Goal: Communication & Community: Share content

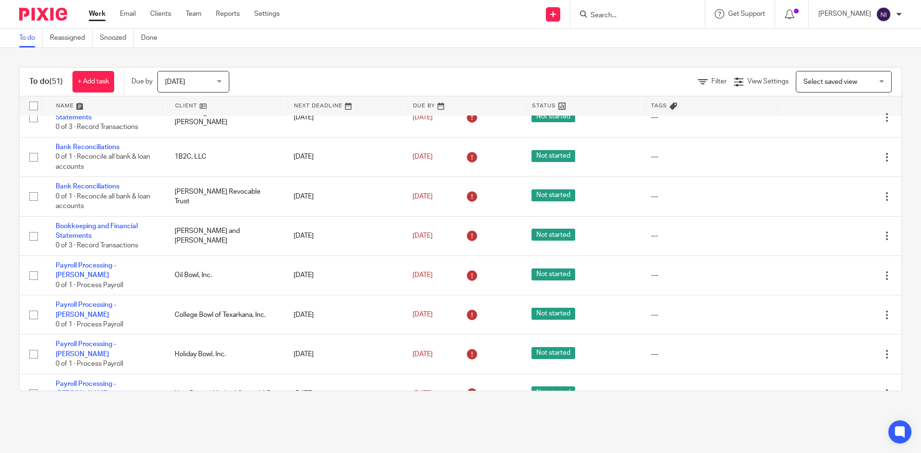
scroll to position [528, 0]
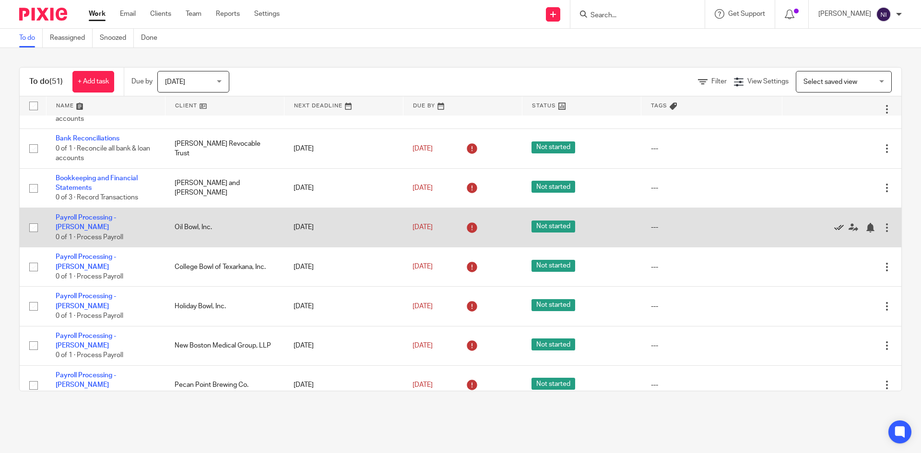
click at [834, 226] on icon at bounding box center [839, 228] width 10 height 10
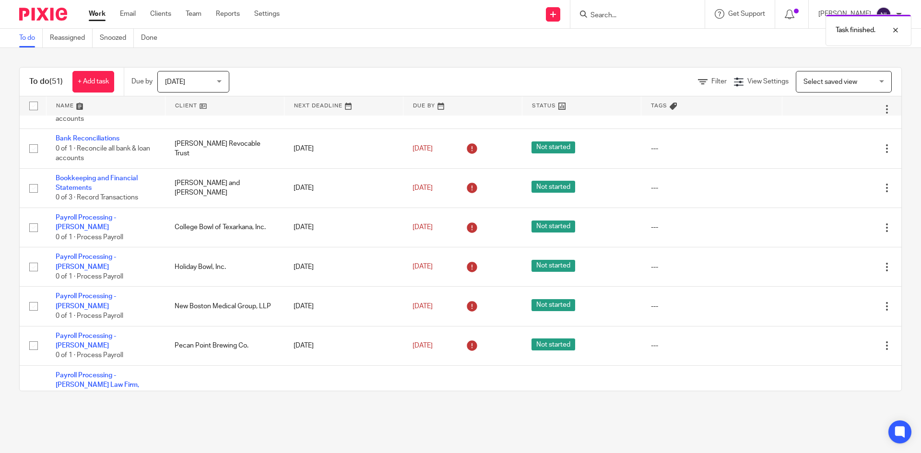
click at [834, 226] on icon at bounding box center [839, 228] width 10 height 10
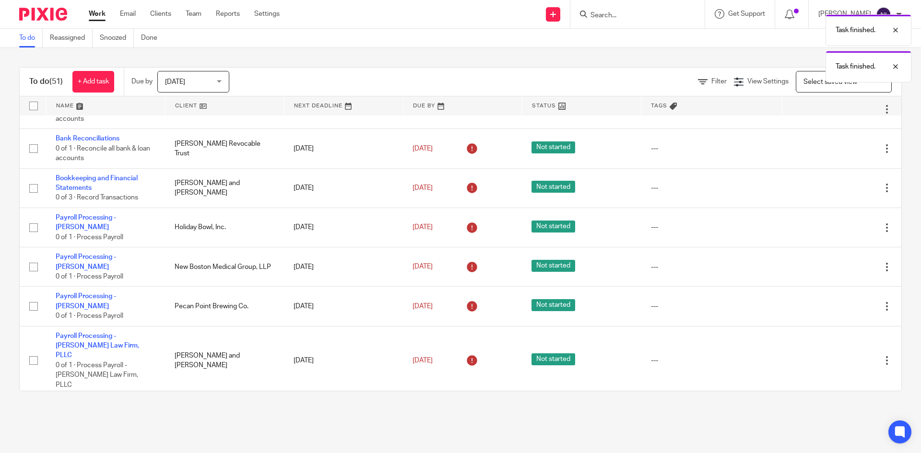
click at [834, 226] on icon at bounding box center [839, 228] width 10 height 10
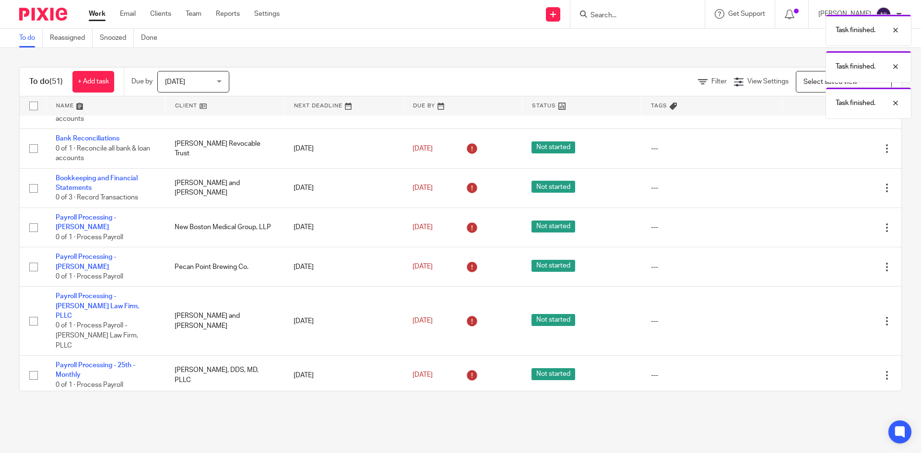
click at [834, 226] on icon at bounding box center [839, 228] width 10 height 10
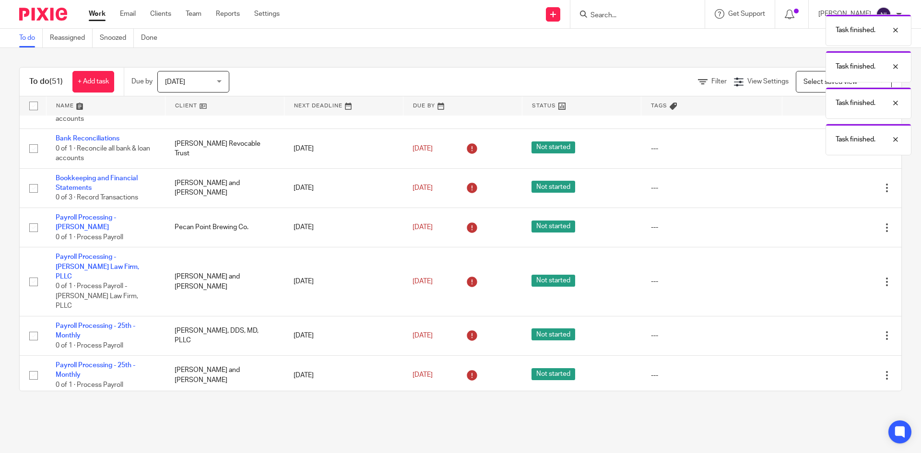
click at [834, 226] on icon at bounding box center [839, 228] width 10 height 10
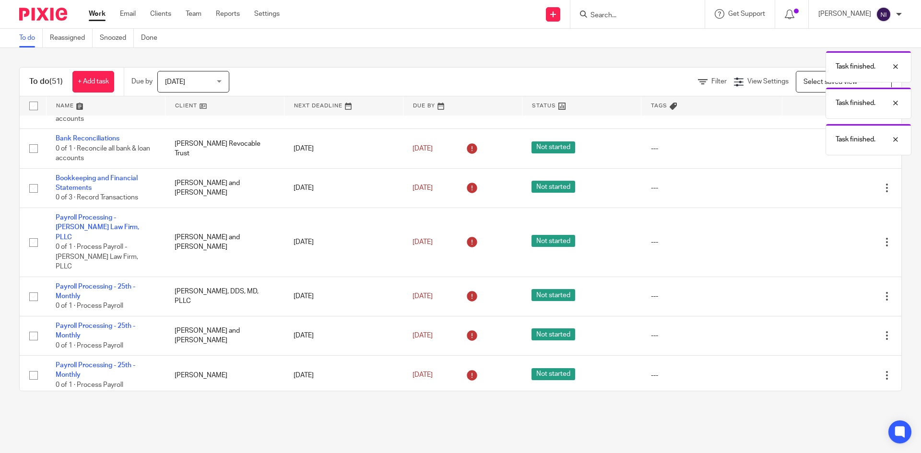
click at [819, 230] on div "Edit task Delete" at bounding box center [842, 242] width 100 height 24
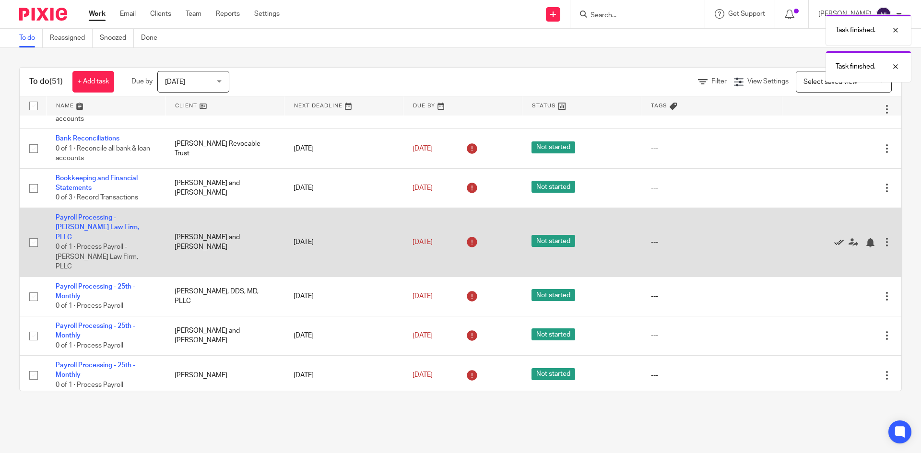
click at [834, 238] on icon at bounding box center [839, 243] width 10 height 10
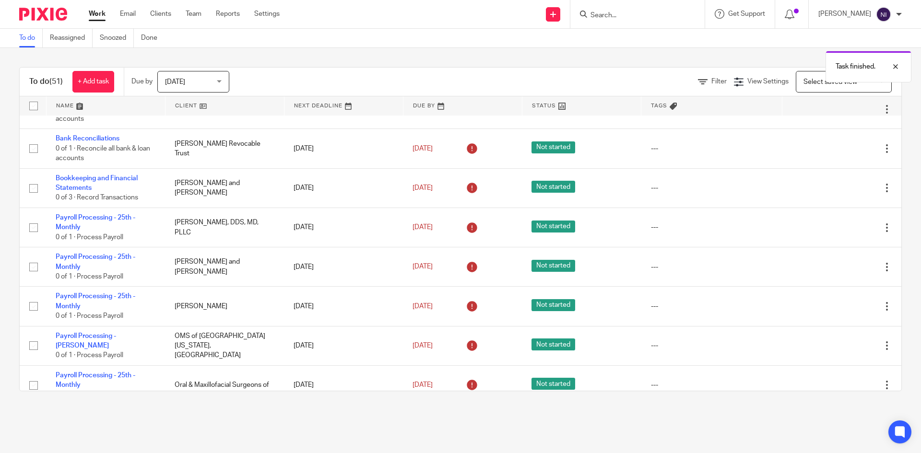
click at [834, 230] on icon at bounding box center [839, 228] width 10 height 10
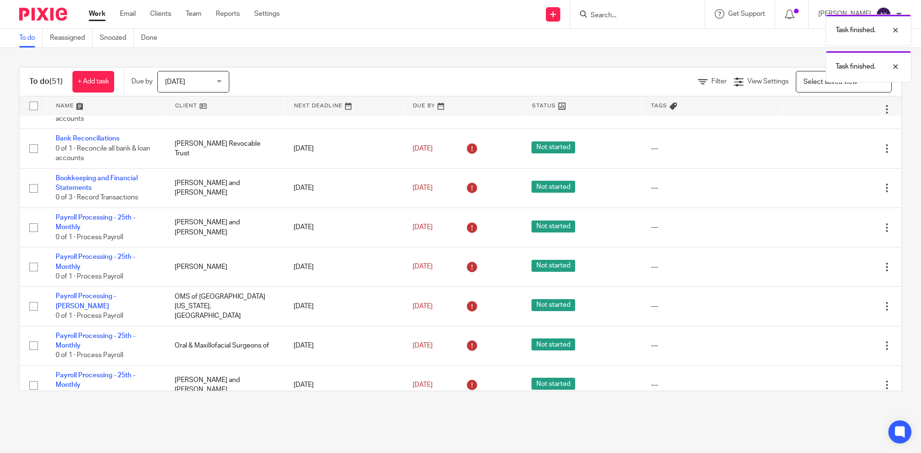
click at [834, 230] on icon at bounding box center [839, 228] width 10 height 10
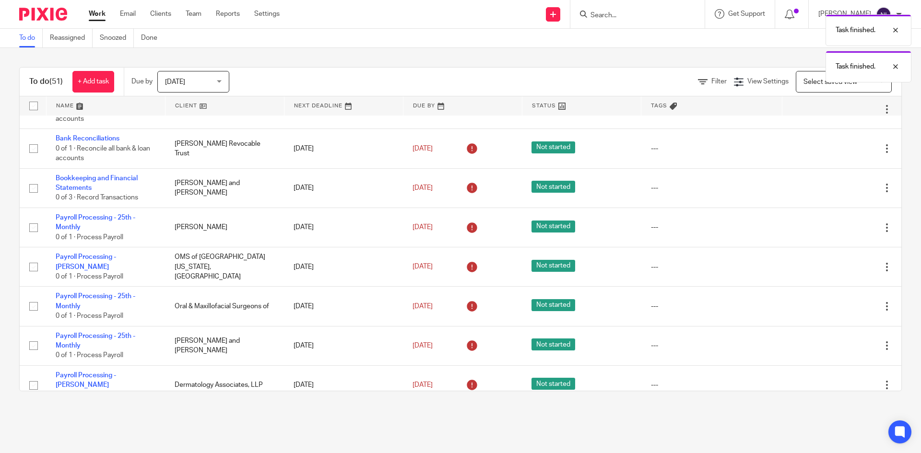
click at [834, 230] on icon at bounding box center [839, 228] width 10 height 10
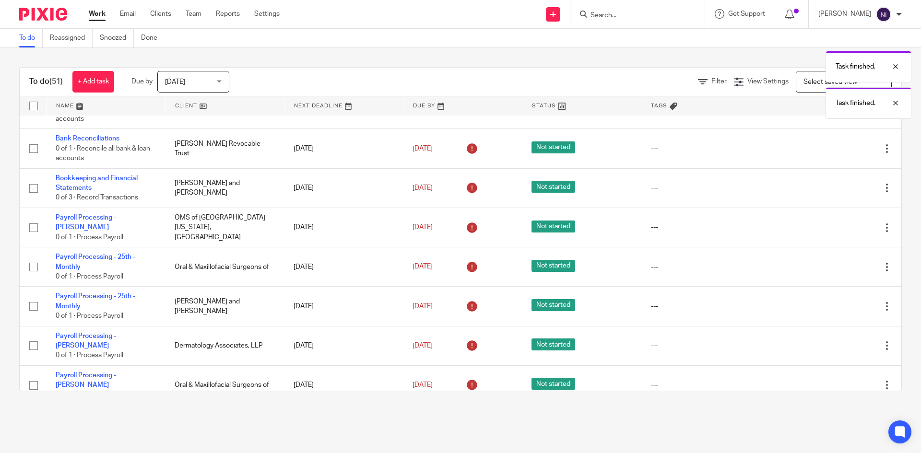
click at [834, 230] on icon at bounding box center [839, 228] width 10 height 10
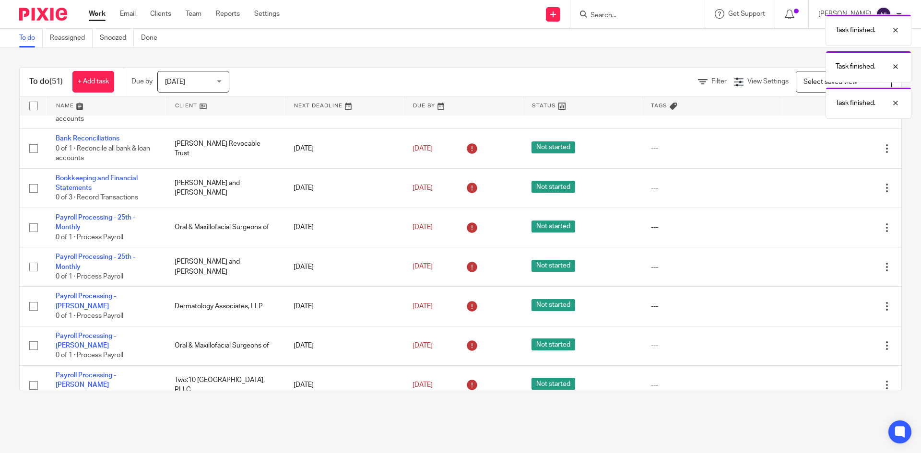
click at [834, 230] on icon at bounding box center [839, 228] width 10 height 10
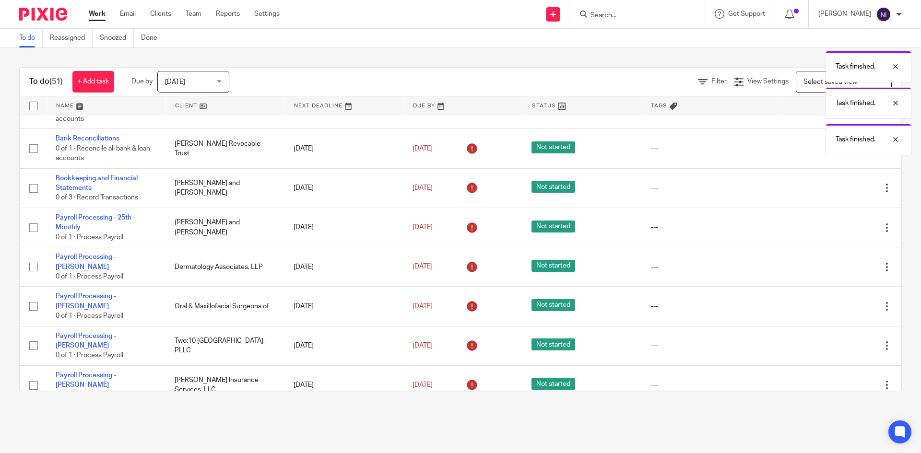
click at [834, 230] on icon at bounding box center [839, 228] width 10 height 10
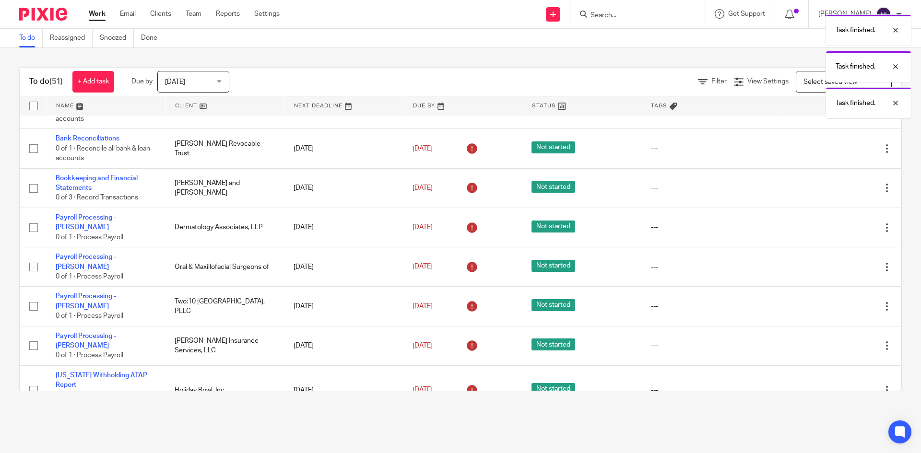
click at [834, 230] on icon at bounding box center [839, 228] width 10 height 10
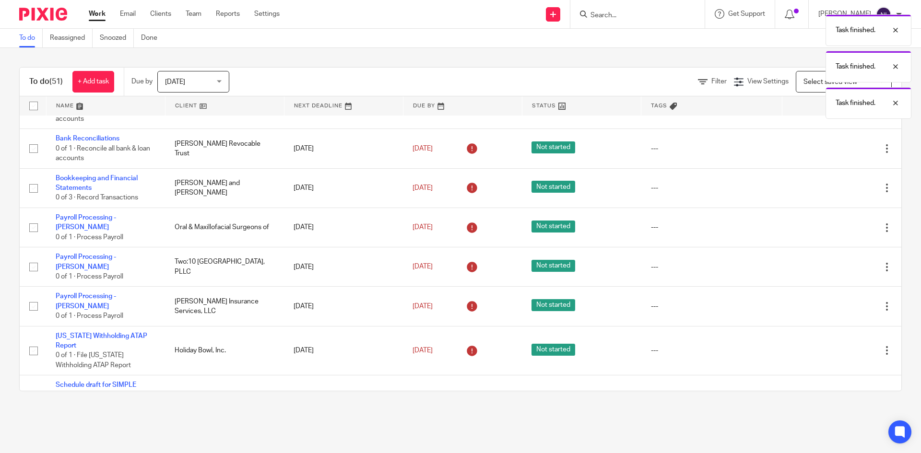
click at [834, 230] on icon at bounding box center [839, 228] width 10 height 10
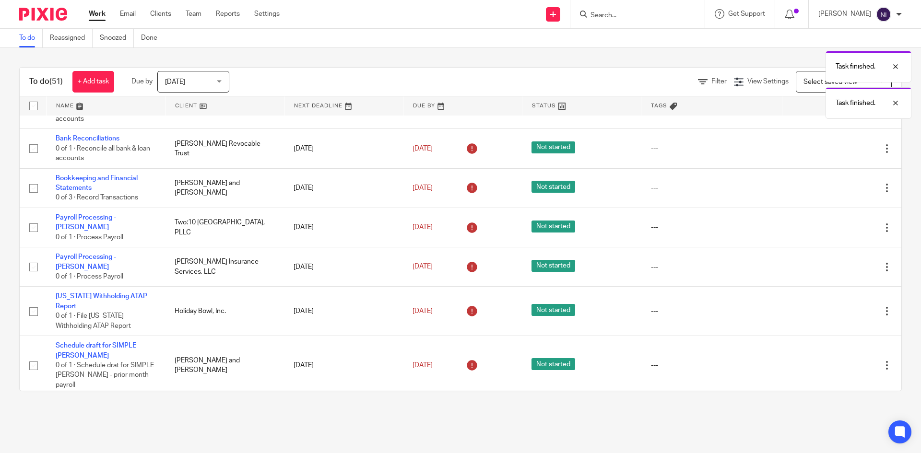
click at [834, 230] on icon at bounding box center [839, 228] width 10 height 10
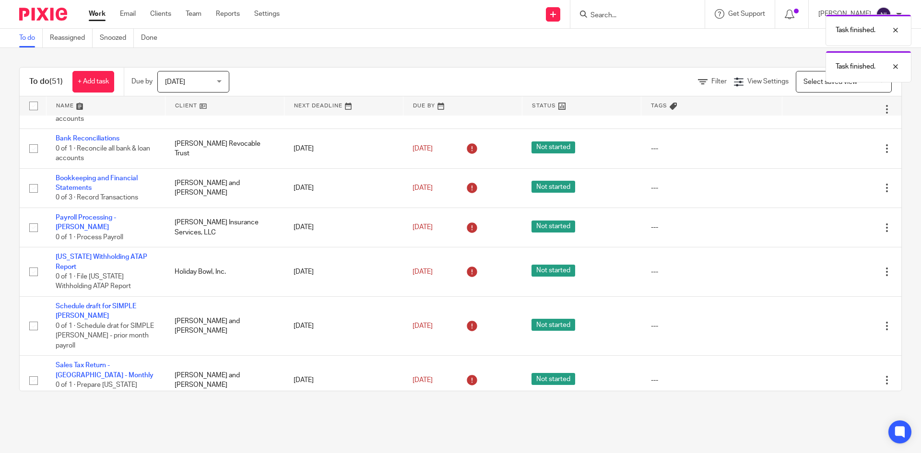
click at [834, 230] on icon at bounding box center [839, 228] width 10 height 10
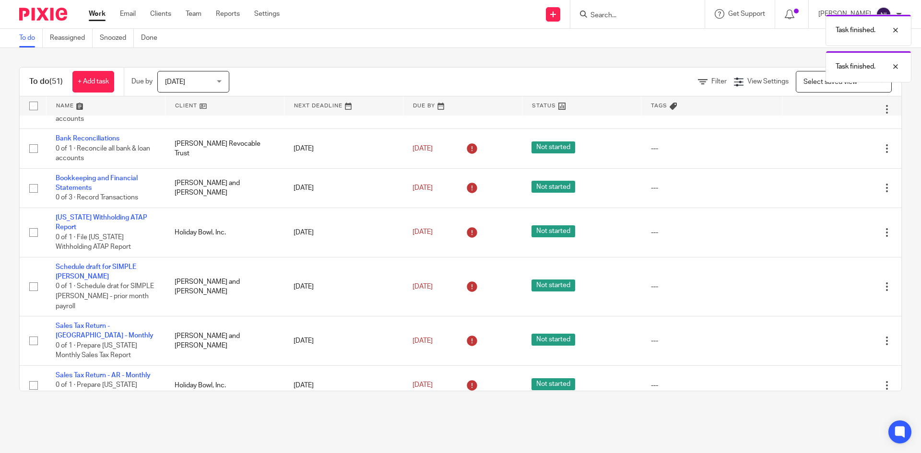
click at [834, 230] on icon at bounding box center [839, 233] width 10 height 10
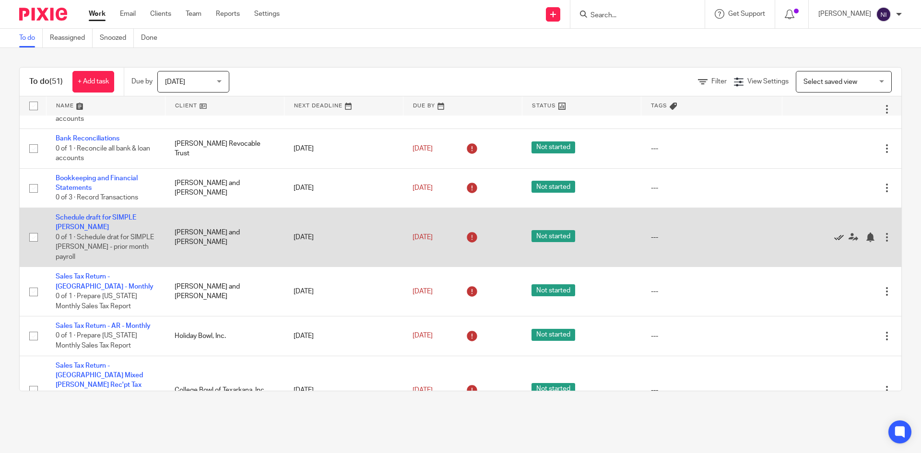
click at [834, 236] on icon at bounding box center [839, 238] width 10 height 10
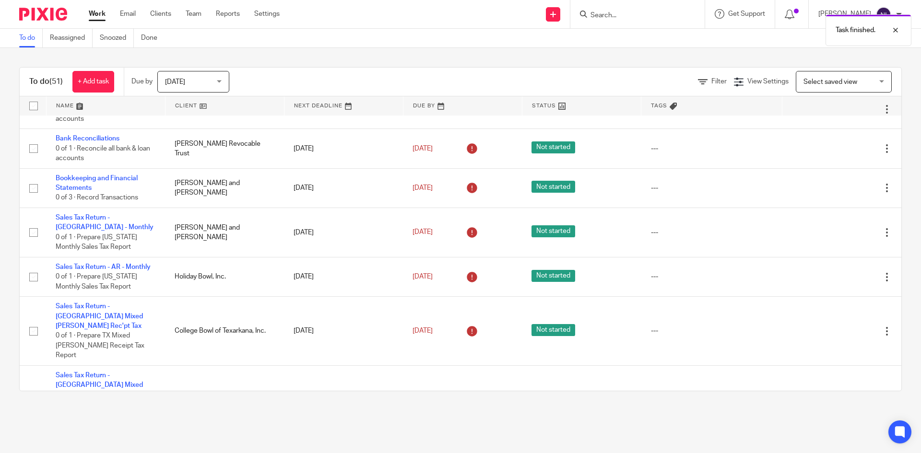
click at [817, 236] on div "Edit task Delete" at bounding box center [842, 233] width 100 height 24
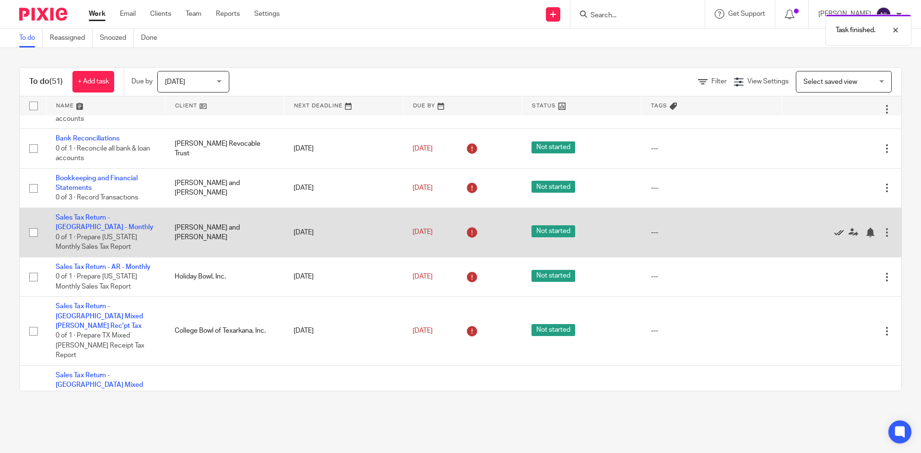
click at [834, 230] on icon at bounding box center [839, 233] width 10 height 10
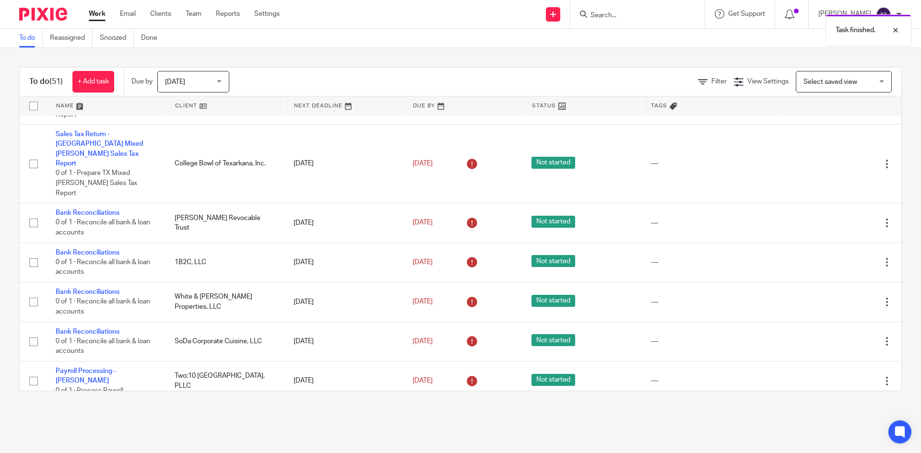
scroll to position [767, 0]
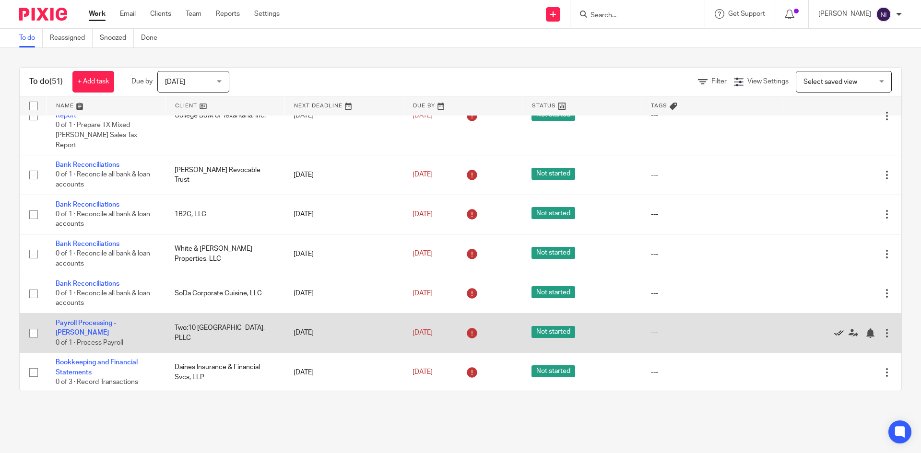
click at [834, 329] on icon at bounding box center [839, 334] width 10 height 10
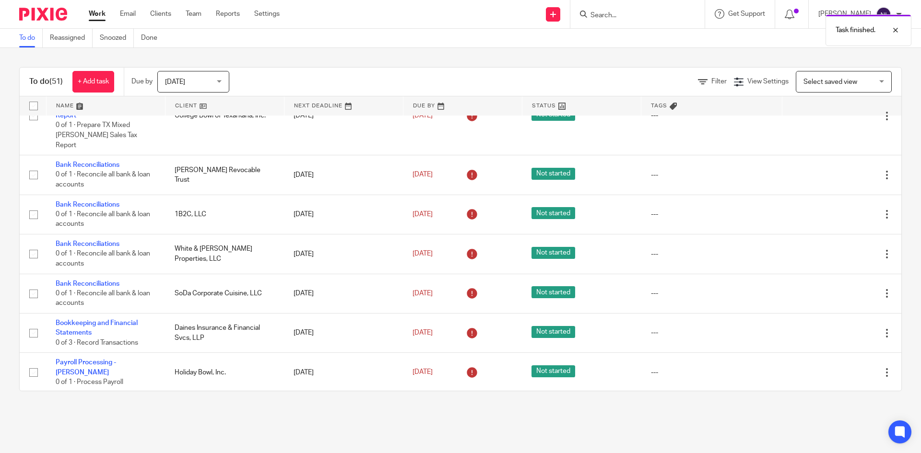
click at [834, 329] on icon at bounding box center [839, 334] width 10 height 10
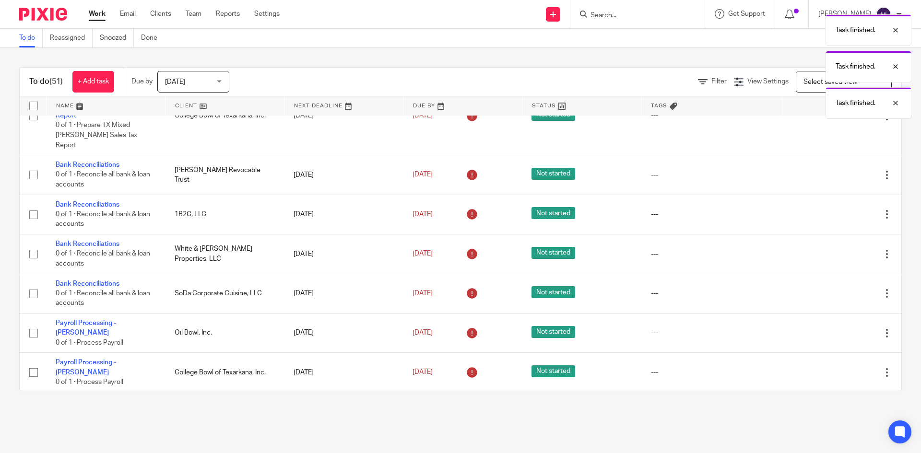
click at [834, 329] on icon at bounding box center [839, 334] width 10 height 10
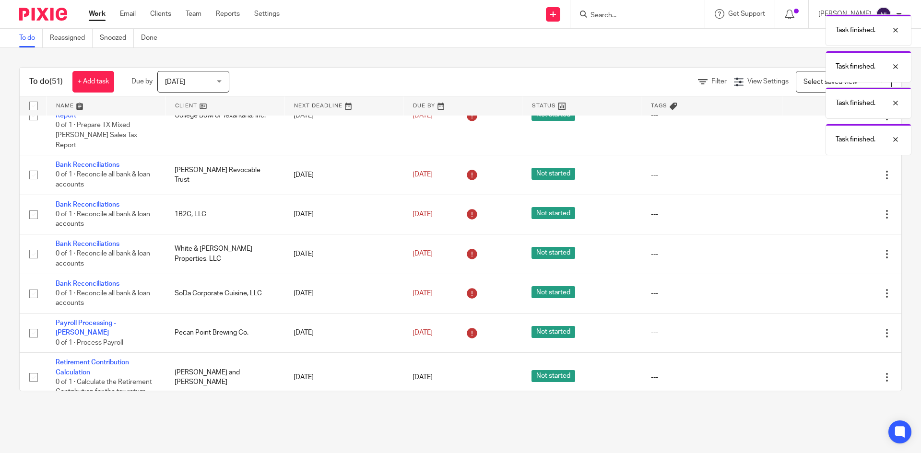
click at [834, 329] on icon at bounding box center [839, 334] width 10 height 10
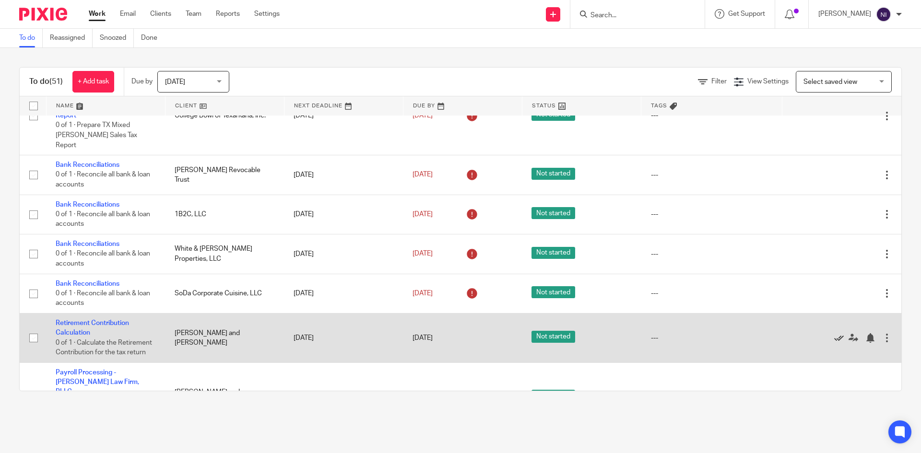
click at [834, 333] on icon at bounding box center [839, 338] width 10 height 10
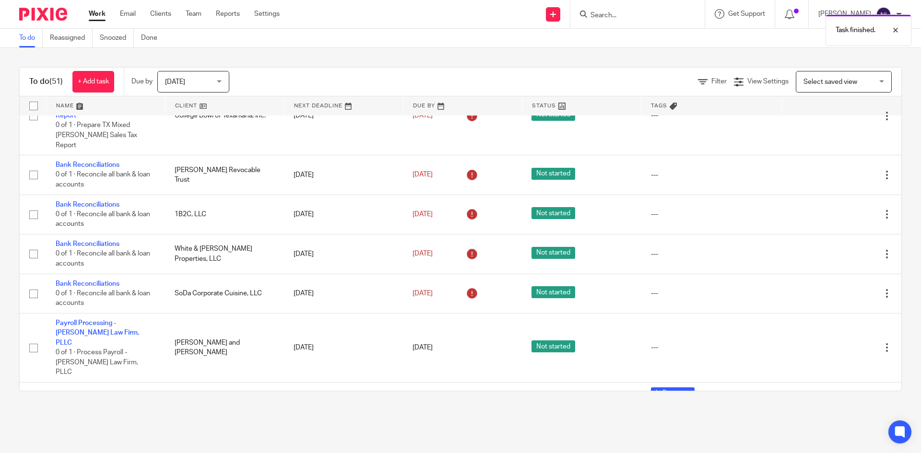
scroll to position [743, 0]
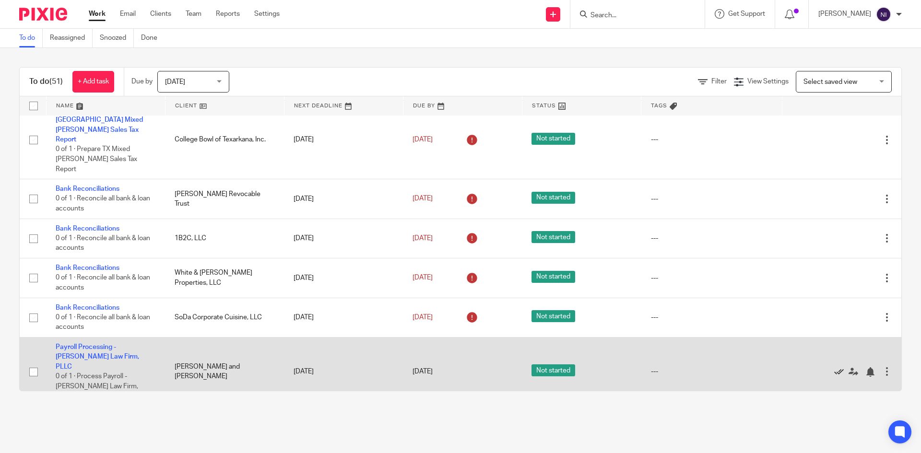
click at [834, 367] on icon at bounding box center [839, 372] width 10 height 10
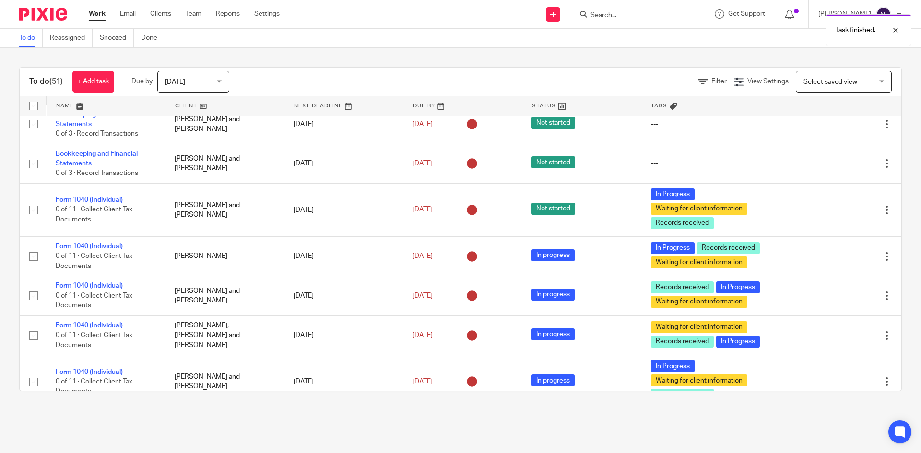
scroll to position [0, 0]
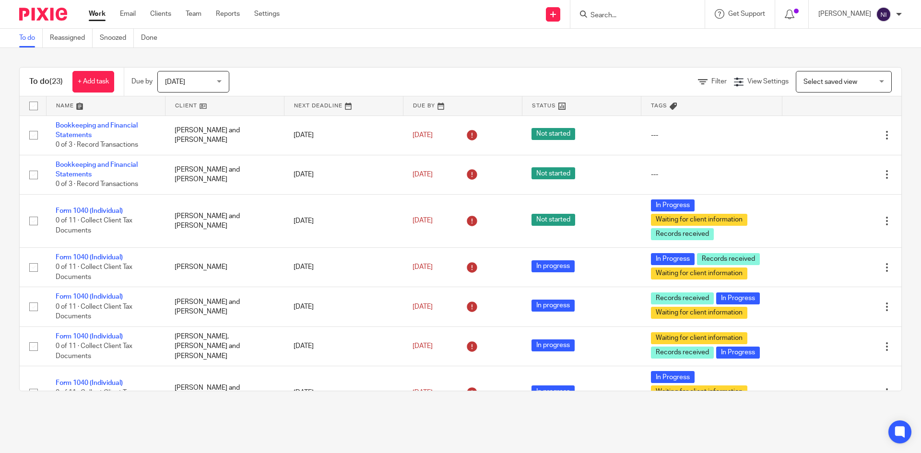
click at [638, 20] on form at bounding box center [641, 14] width 102 height 12
click at [631, 12] on input "Search" at bounding box center [633, 16] width 86 height 9
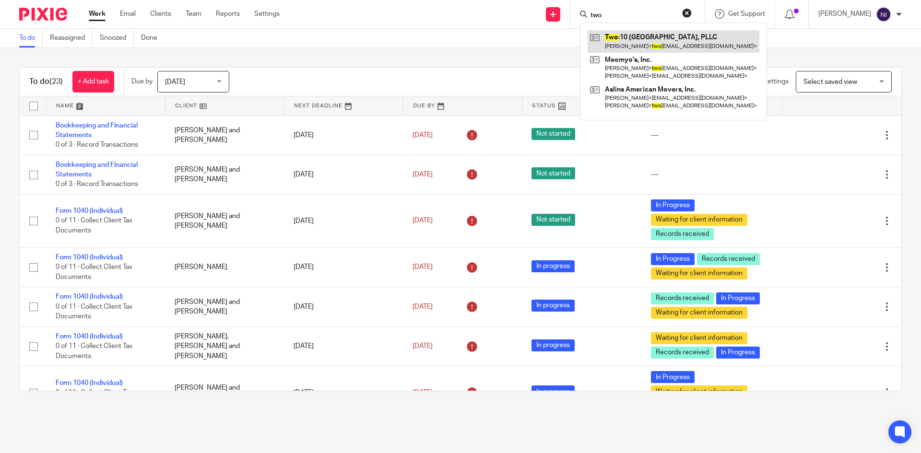
type input "two"
click at [635, 50] on link at bounding box center [674, 41] width 172 height 22
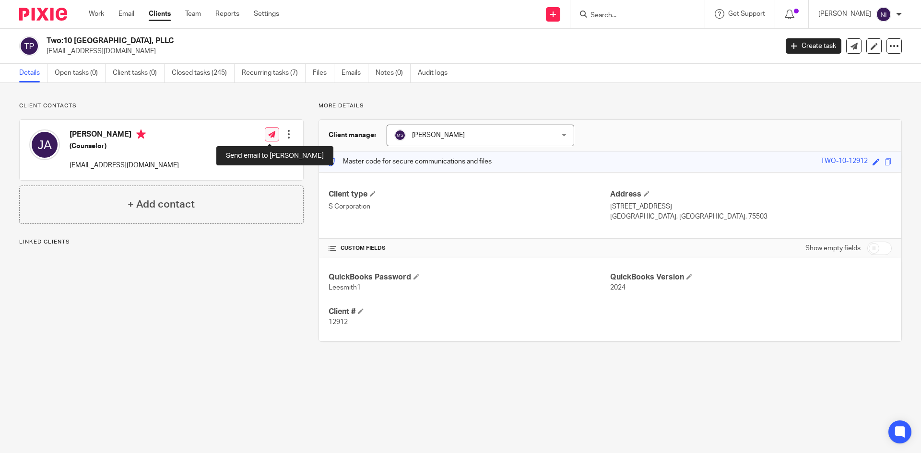
click at [273, 130] on link at bounding box center [272, 134] width 14 height 14
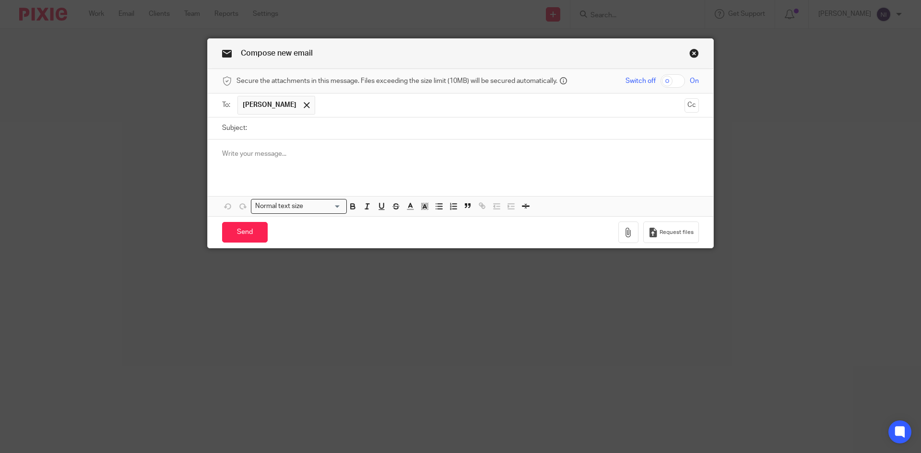
click at [668, 78] on input "checkbox" at bounding box center [673, 80] width 24 height 13
checkbox input "true"
click at [632, 229] on button "button" at bounding box center [628, 233] width 20 height 22
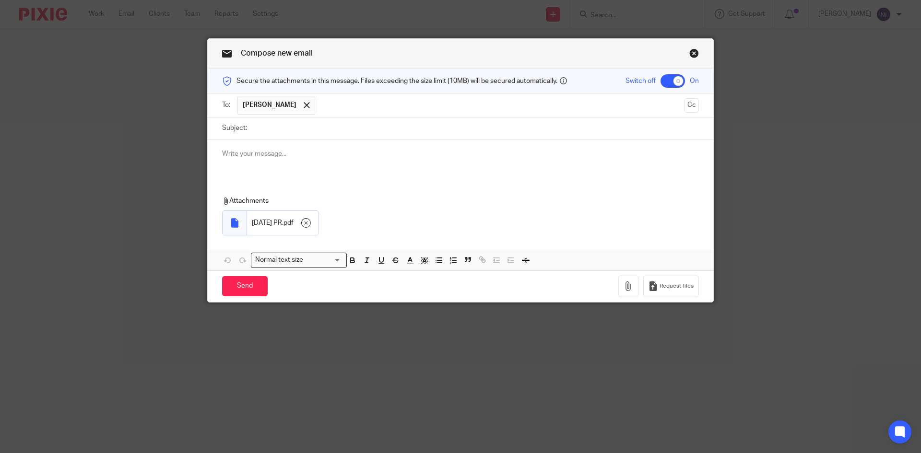
click at [286, 125] on input "Subject:" at bounding box center [475, 129] width 447 height 22
type input "August 15 2025 PR"
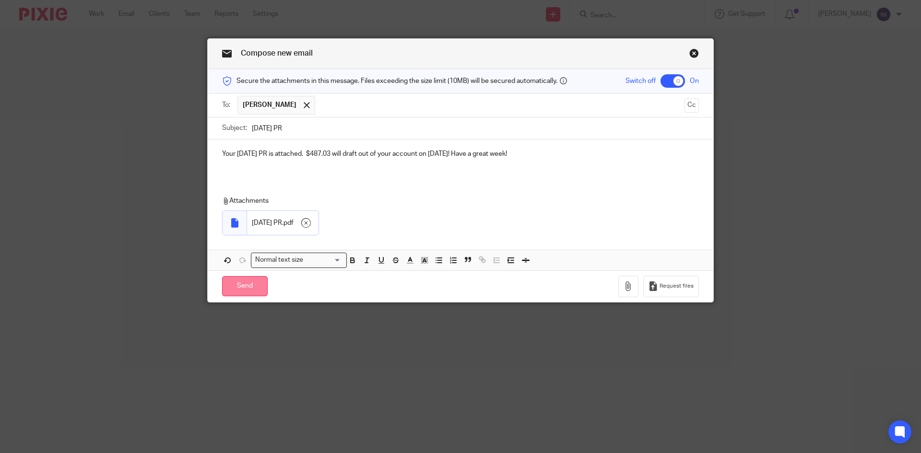
click at [259, 277] on input "Send" at bounding box center [245, 286] width 46 height 21
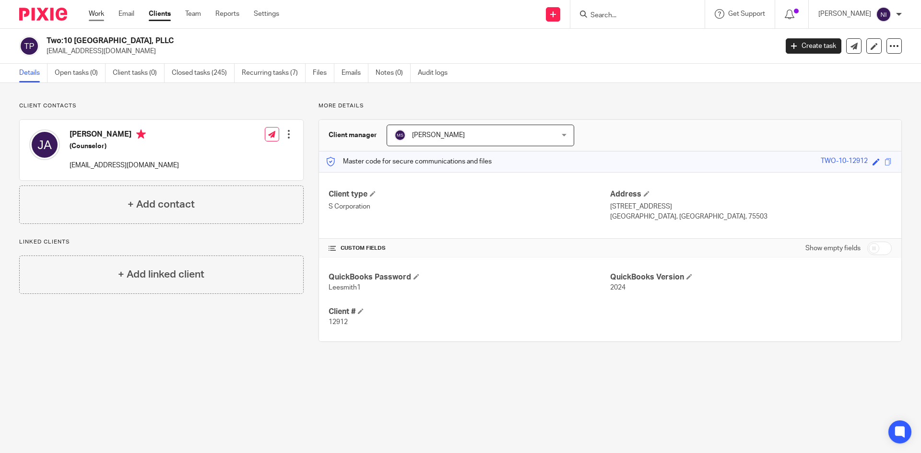
click at [99, 13] on link "Work" at bounding box center [96, 14] width 15 height 10
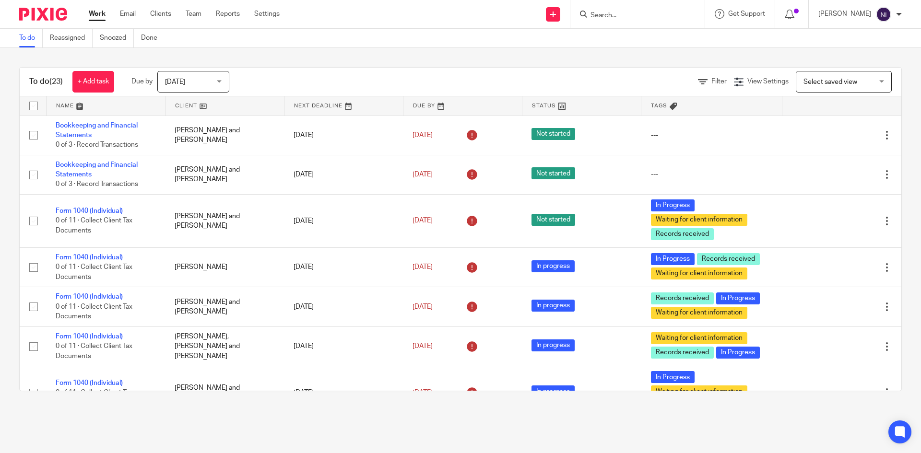
click at [644, 14] on input "Search" at bounding box center [633, 16] width 86 height 9
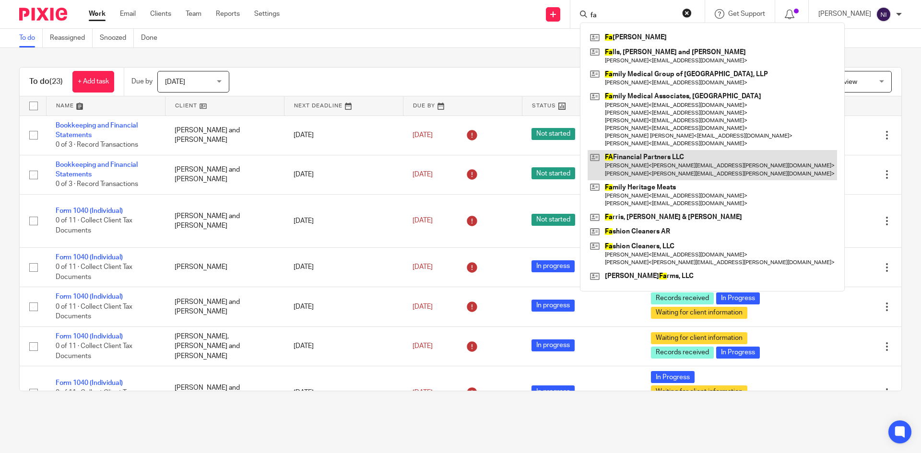
type input "fa"
click at [648, 156] on link at bounding box center [712, 165] width 249 height 30
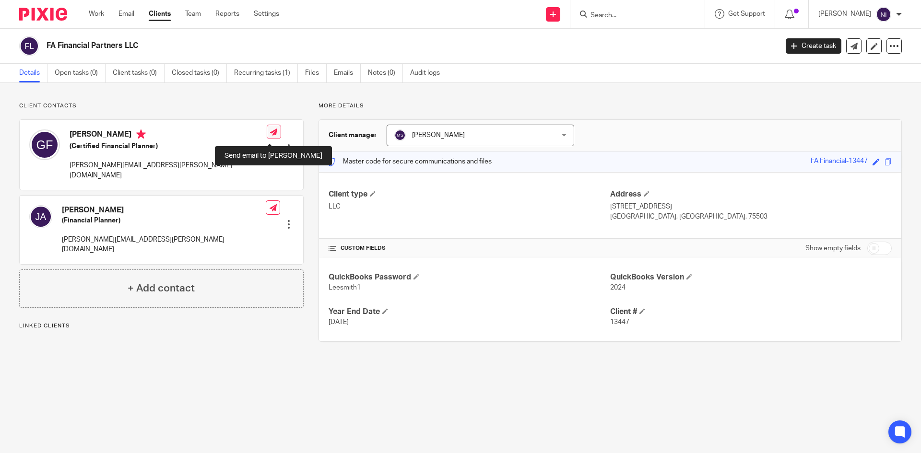
click at [270, 136] on icon at bounding box center [273, 132] width 7 height 7
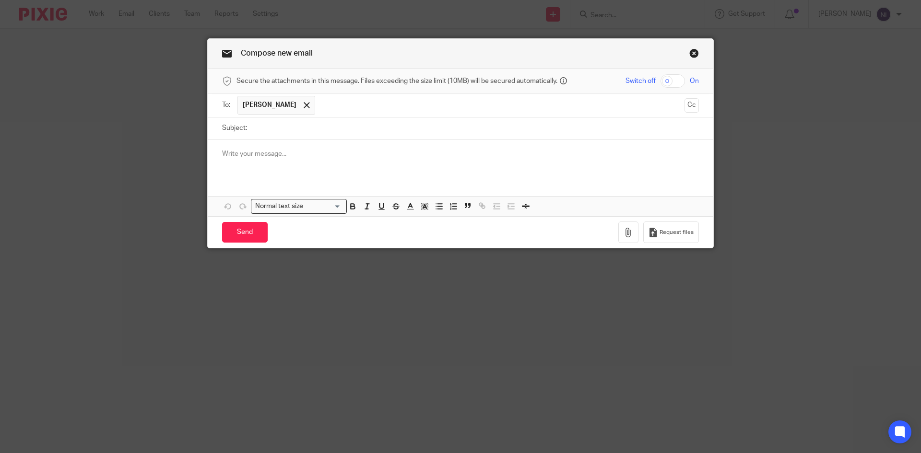
click at [320, 105] on input "text" at bounding box center [500, 105] width 360 height 19
click at [296, 128] on input "Subject:" at bounding box center [475, 129] width 447 height 22
type input "August 15 2025 PR"
click at [662, 83] on input "checkbox" at bounding box center [673, 80] width 24 height 13
checkbox input "true"
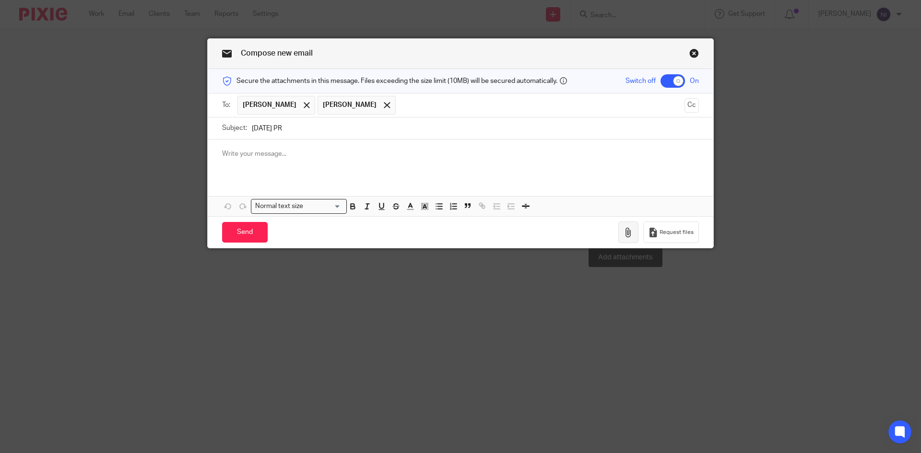
click at [620, 232] on button "button" at bounding box center [628, 233] width 20 height 22
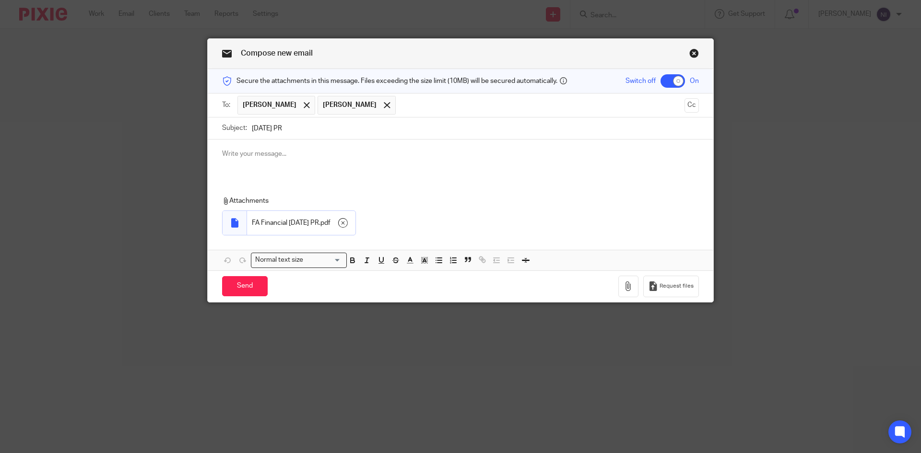
click at [212, 155] on div at bounding box center [461, 158] width 506 height 37
click at [232, 290] on input "Send" at bounding box center [245, 286] width 46 height 21
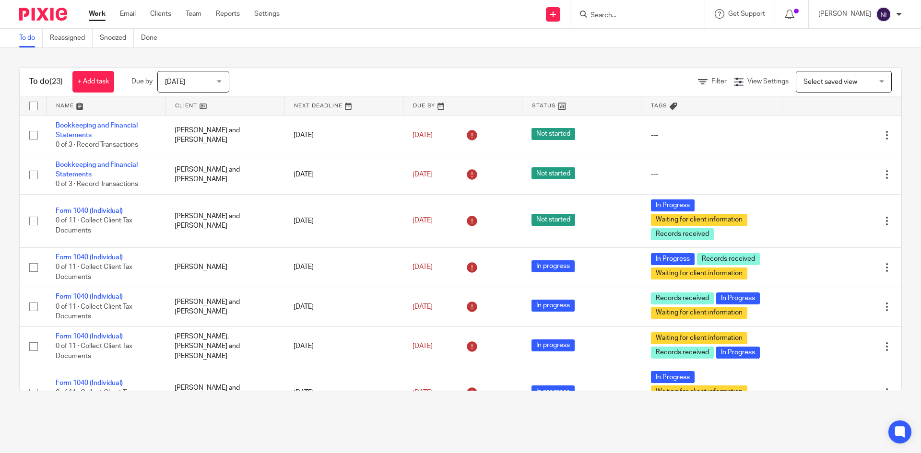
click at [662, 16] on input "Search" at bounding box center [633, 16] width 86 height 9
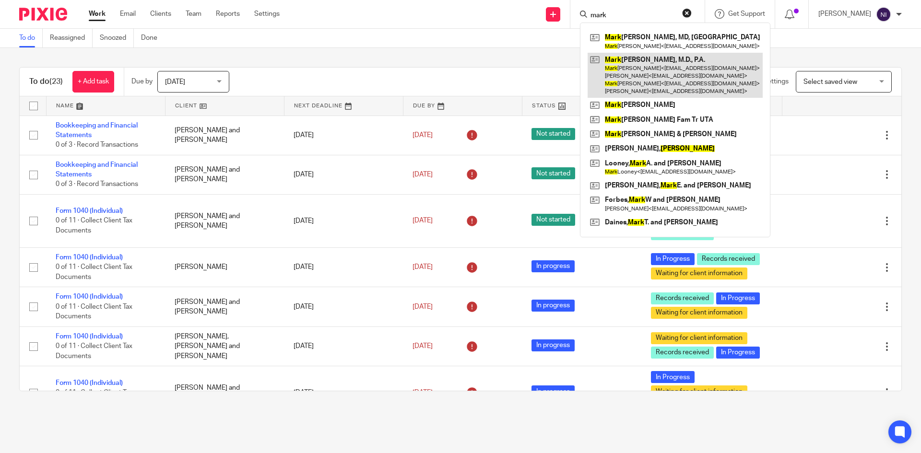
type input "mark"
click at [665, 83] on link at bounding box center [675, 76] width 175 height 46
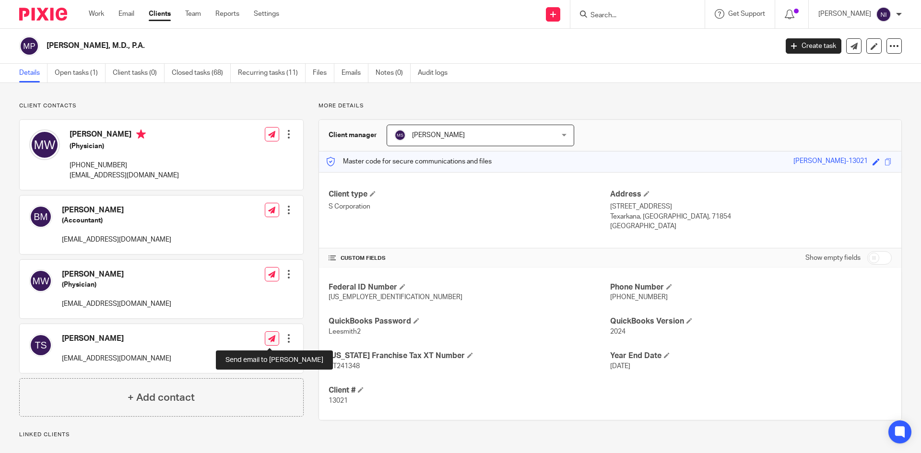
click at [272, 340] on icon at bounding box center [271, 338] width 7 height 7
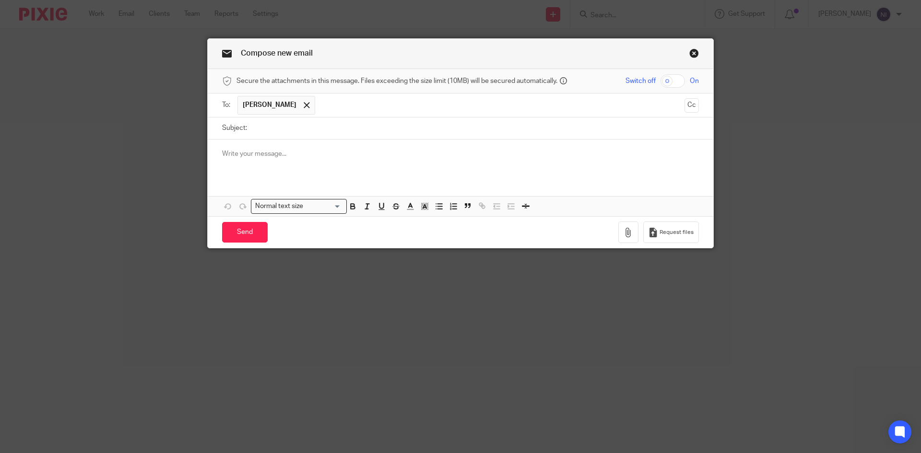
click at [663, 78] on input "checkbox" at bounding box center [673, 80] width 24 height 13
checkbox input "true"
click at [628, 235] on icon "button" at bounding box center [629, 233] width 10 height 10
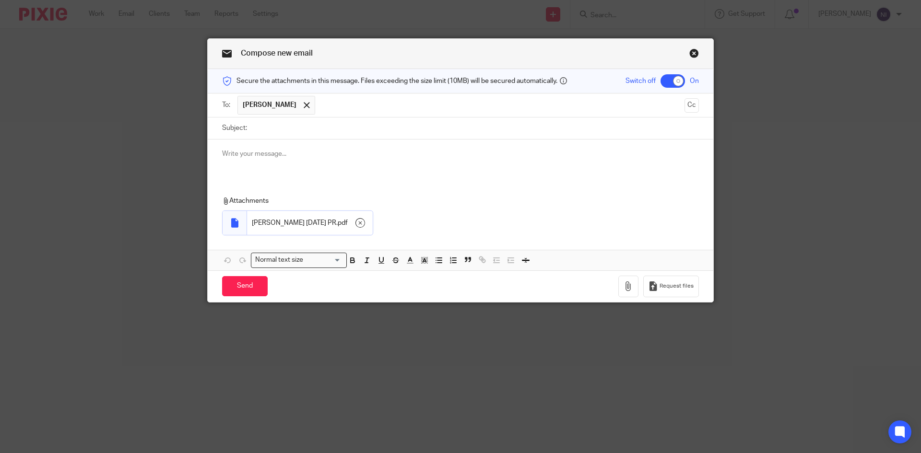
click at [261, 129] on input "Subject:" at bounding box center [475, 129] width 447 height 22
type input "[DATE] PR"
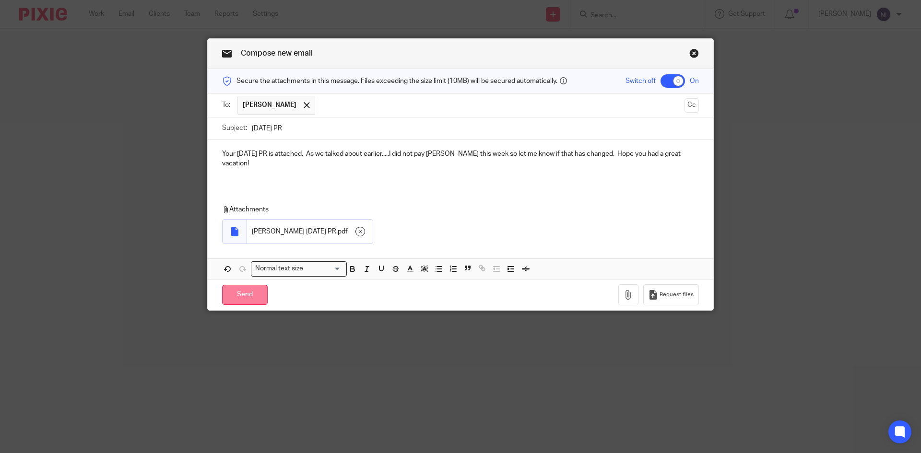
click at [240, 298] on input "Send" at bounding box center [245, 295] width 46 height 21
